Goal: Find contact information: Find contact information

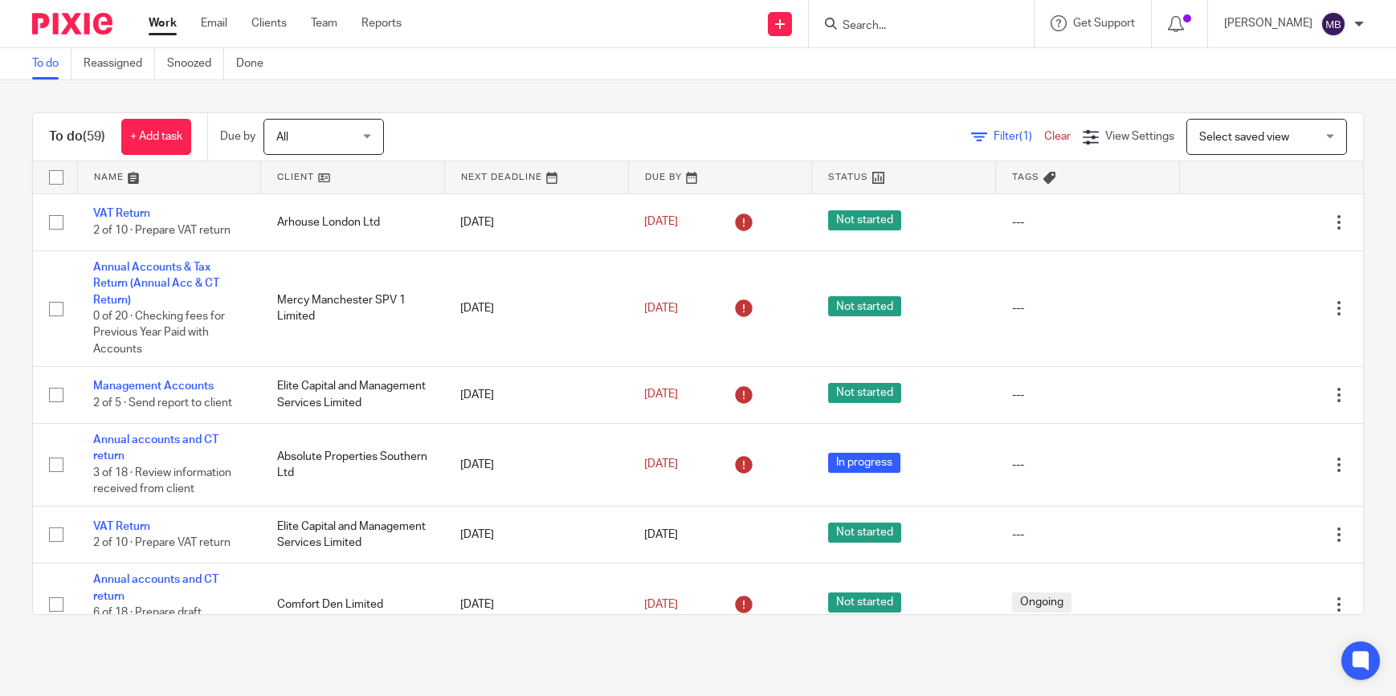
drag, startPoint x: 0, startPoint y: 0, endPoint x: 891, endPoint y: 21, distance: 891.5
click at [891, 21] on input "Search" at bounding box center [913, 26] width 145 height 14
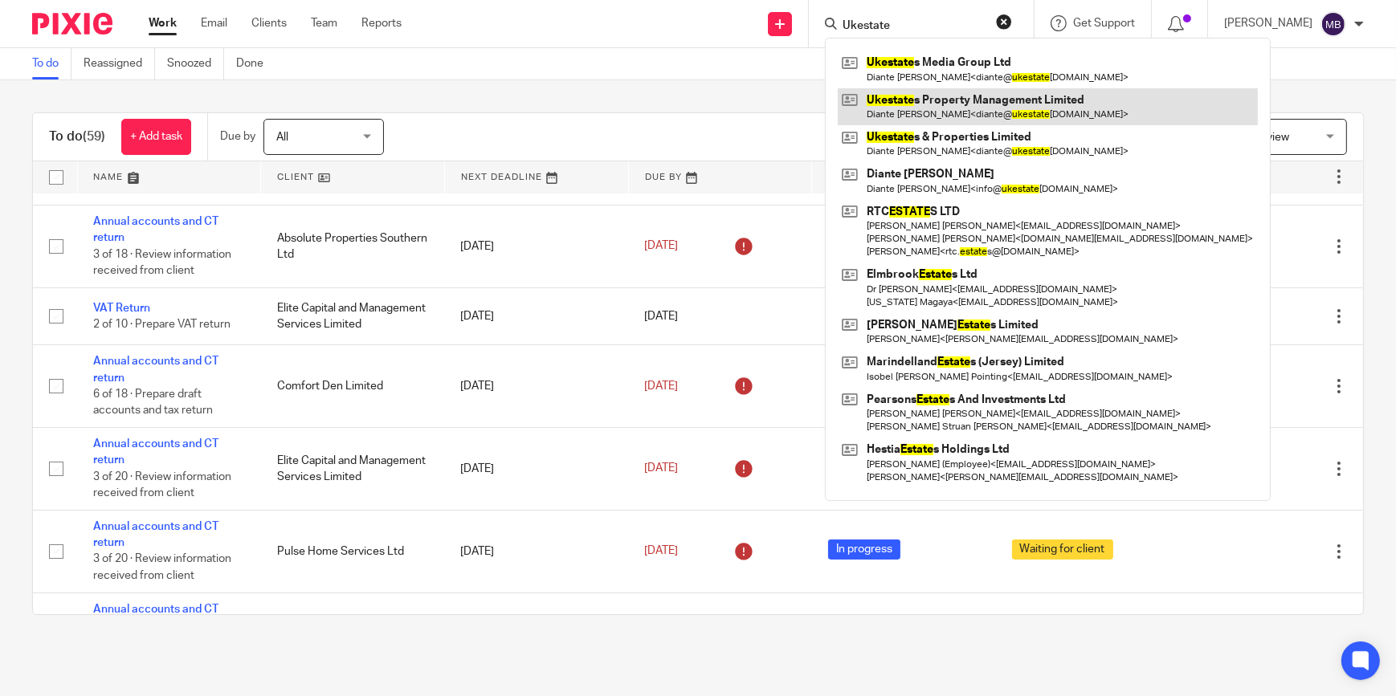
type input "Ukestate"
click at [993, 88] on link at bounding box center [1047, 106] width 420 height 37
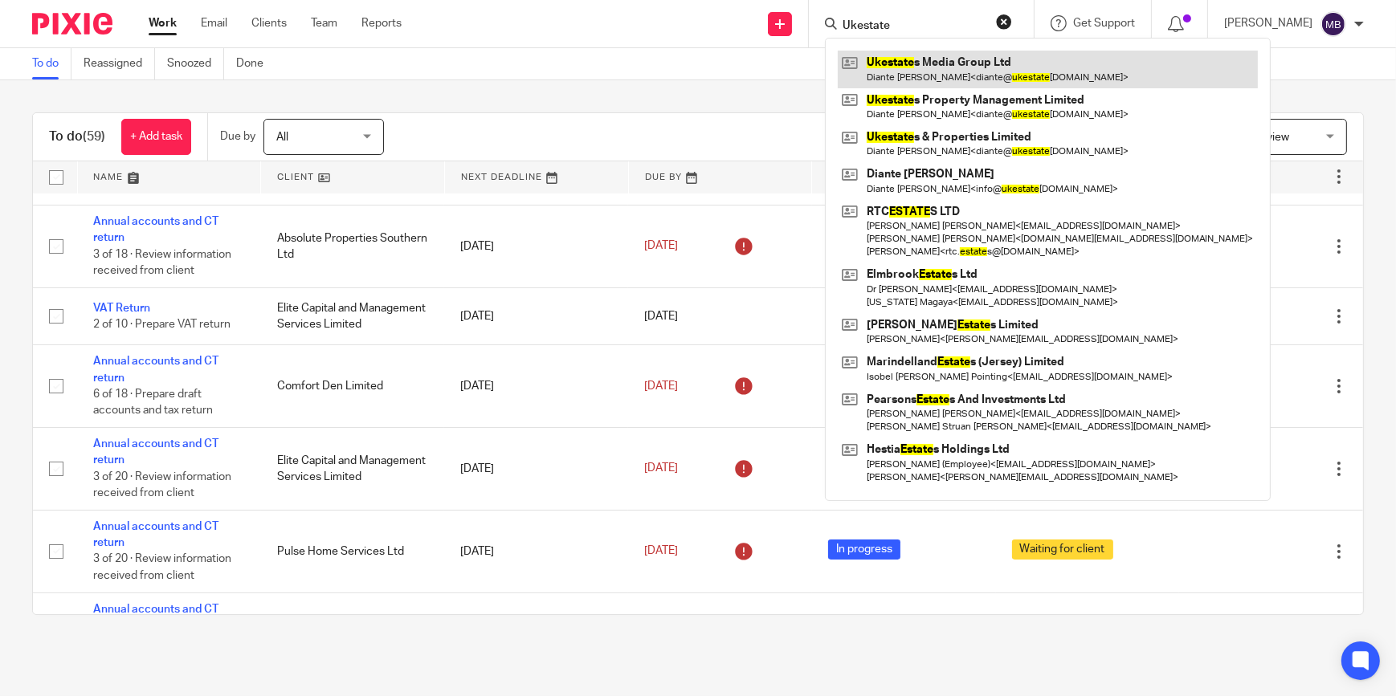
click at [992, 74] on link at bounding box center [1047, 69] width 420 height 37
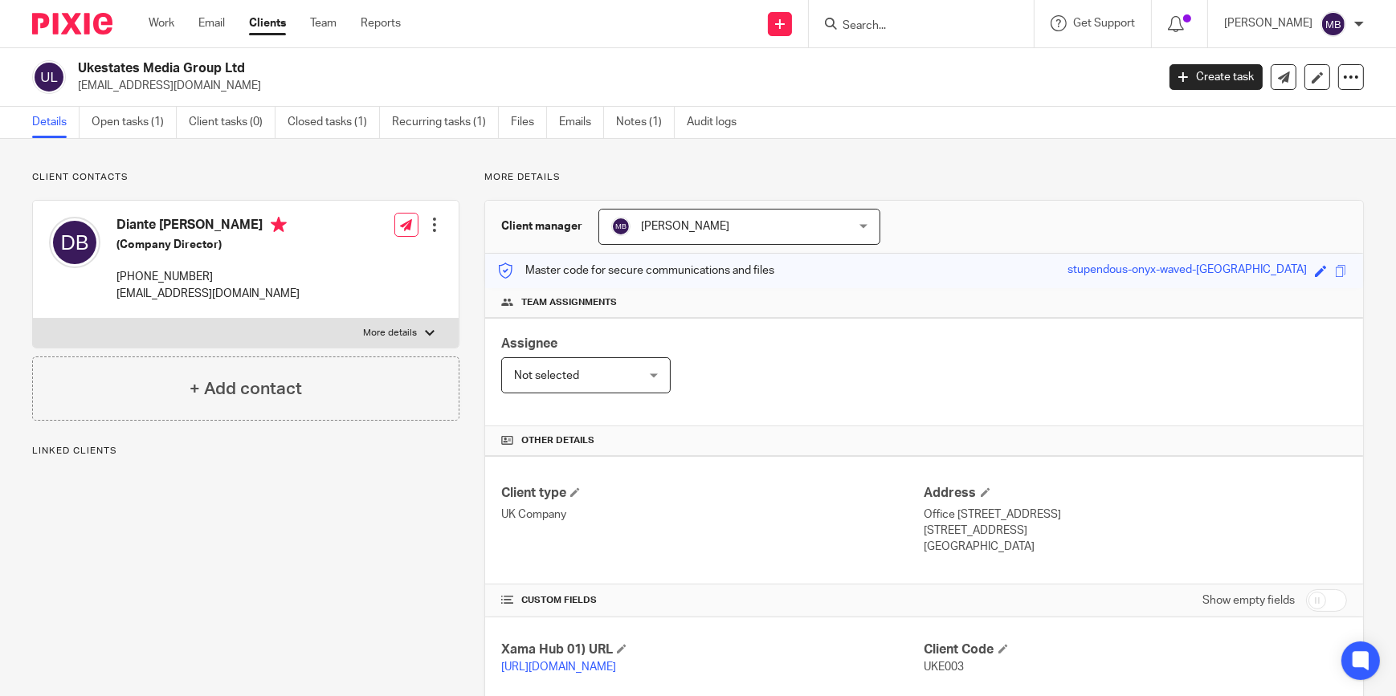
scroll to position [218, 0]
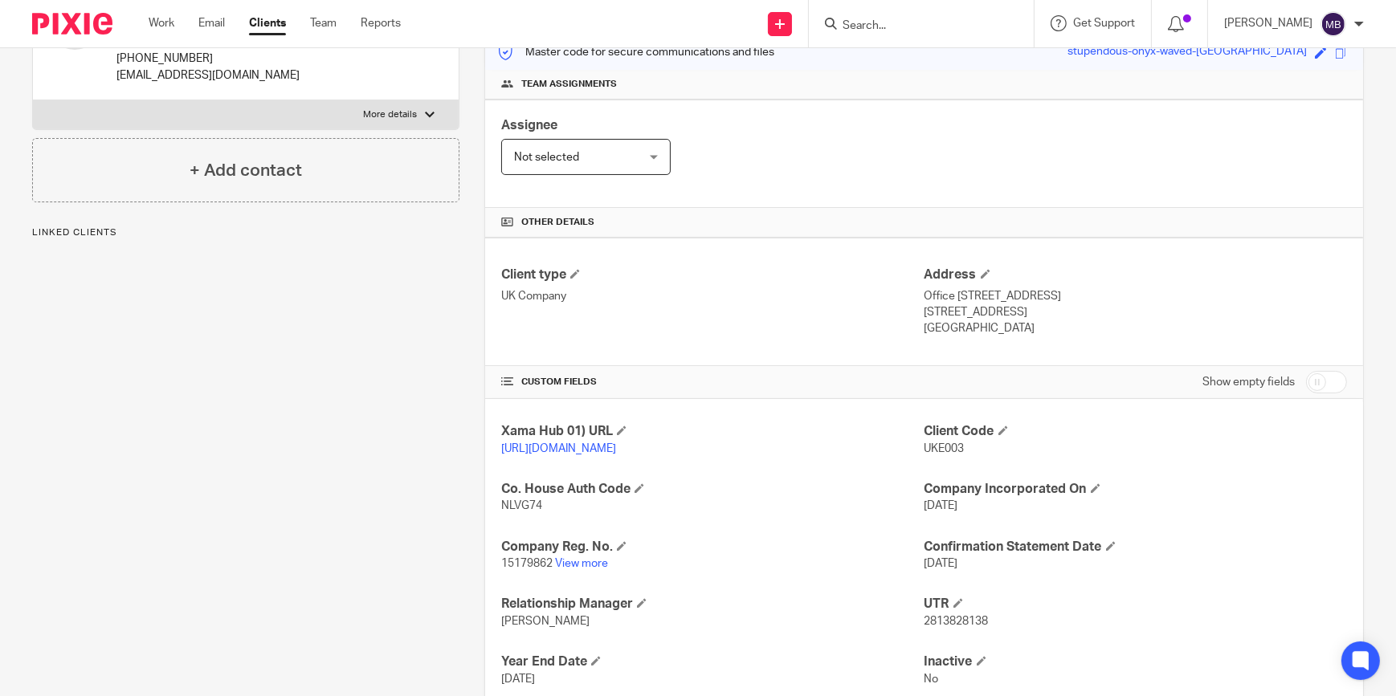
click at [598, 572] on p "15179862 View more" at bounding box center [712, 564] width 422 height 16
click at [599, 569] on link "View more" at bounding box center [581, 563] width 53 height 11
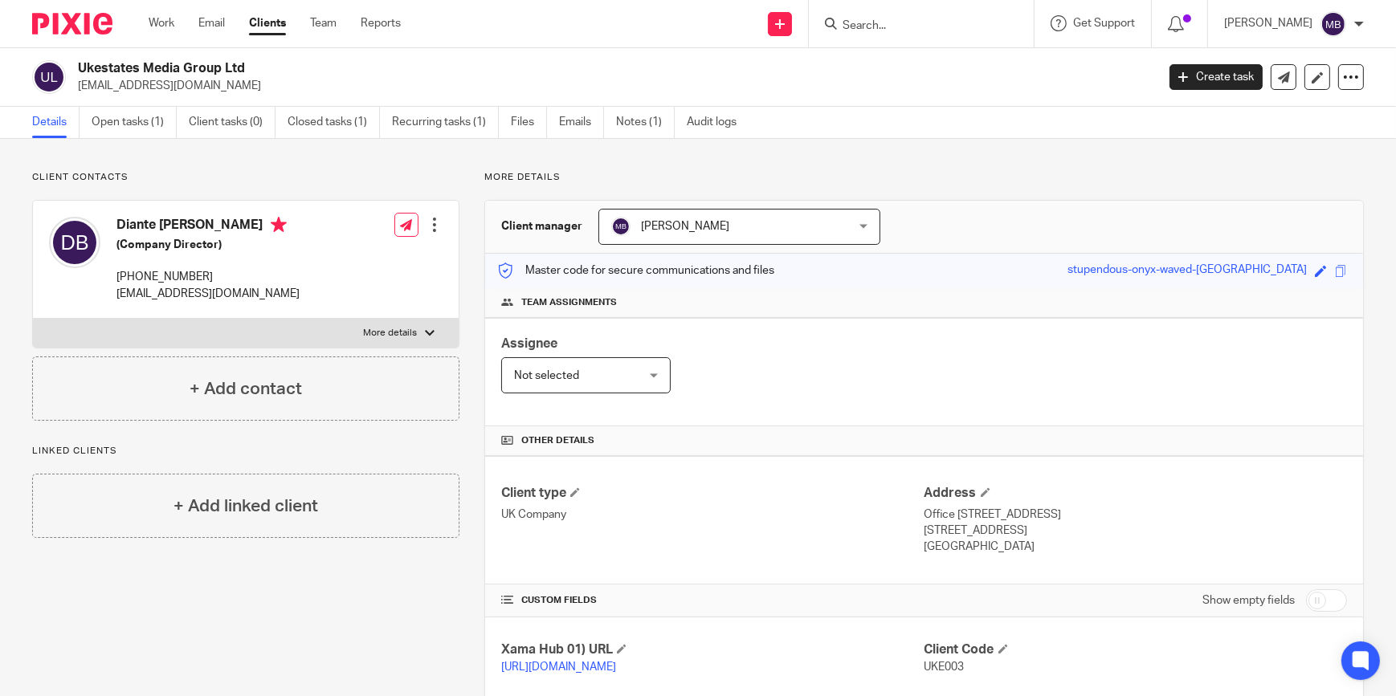
click at [898, 34] on div at bounding box center [921, 23] width 225 height 47
click at [908, 22] on input "Search" at bounding box center [913, 26] width 145 height 14
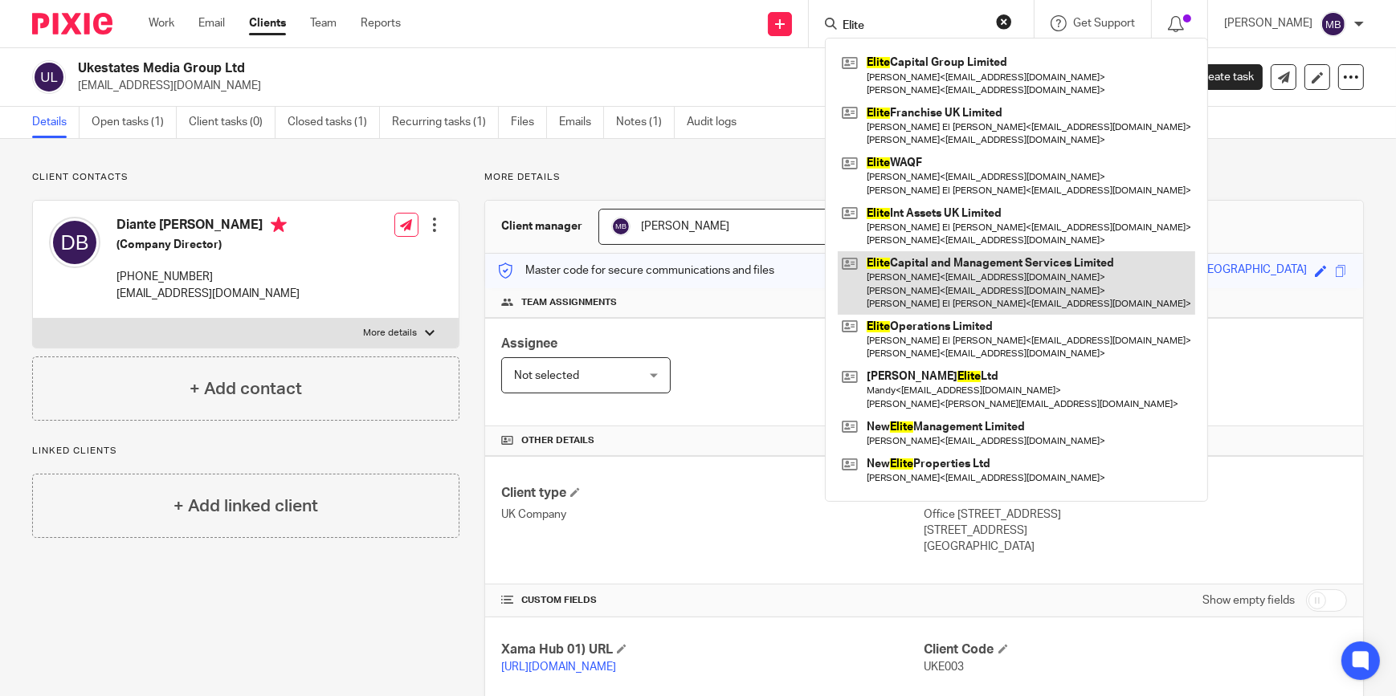
type input "Elite"
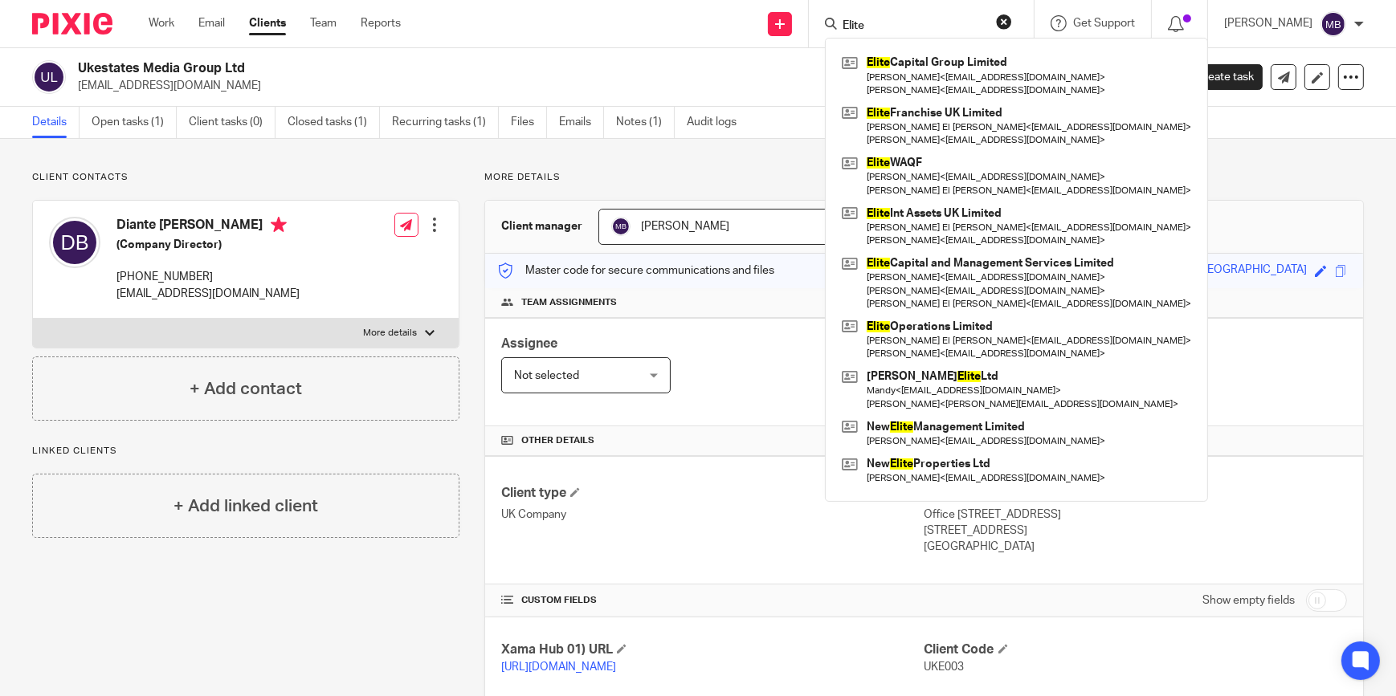
drag, startPoint x: 962, startPoint y: 288, endPoint x: 821, endPoint y: 203, distance: 165.0
click at [961, 289] on link at bounding box center [1015, 282] width 357 height 63
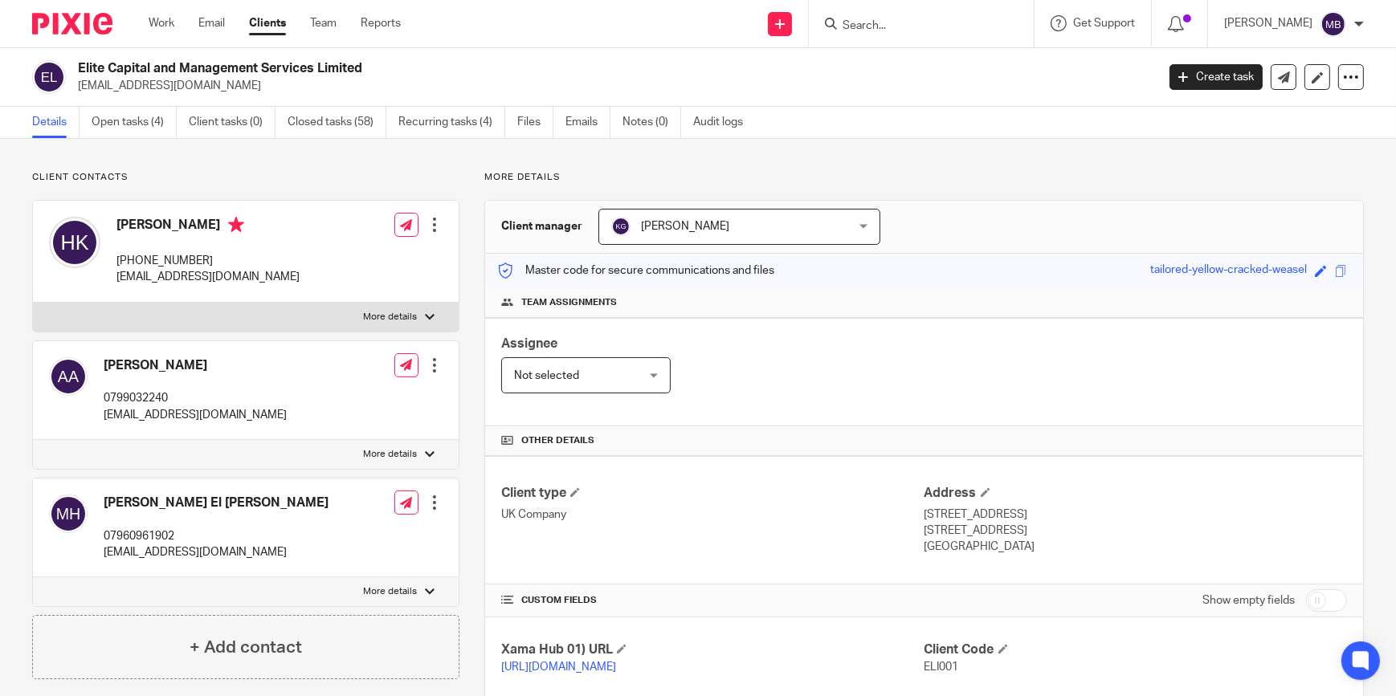
click at [141, 259] on p "[PHONE_NUMBER]" at bounding box center [207, 261] width 183 height 16
copy p "7493 091814"
click at [363, 297] on div "Hanaa Keekeebhai +44 7493 091814 hkeekeebhai@e-cms.co.uk Edit contact Create cl…" at bounding box center [246, 252] width 426 height 102
drag, startPoint x: 227, startPoint y: 254, endPoint x: 141, endPoint y: 256, distance: 86.0
click at [141, 256] on p "+44 7493 091814" at bounding box center [207, 261] width 183 height 16
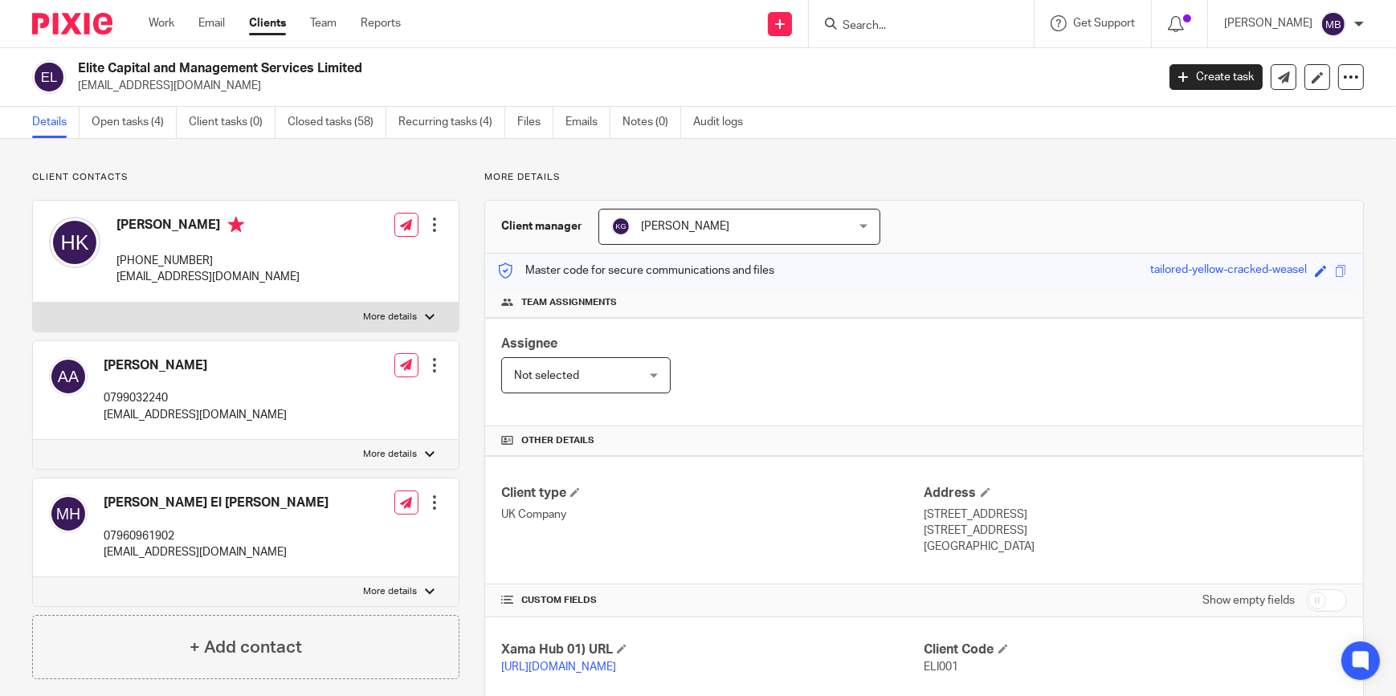
copy p "7493 091814"
